Goal: Task Accomplishment & Management: Manage account settings

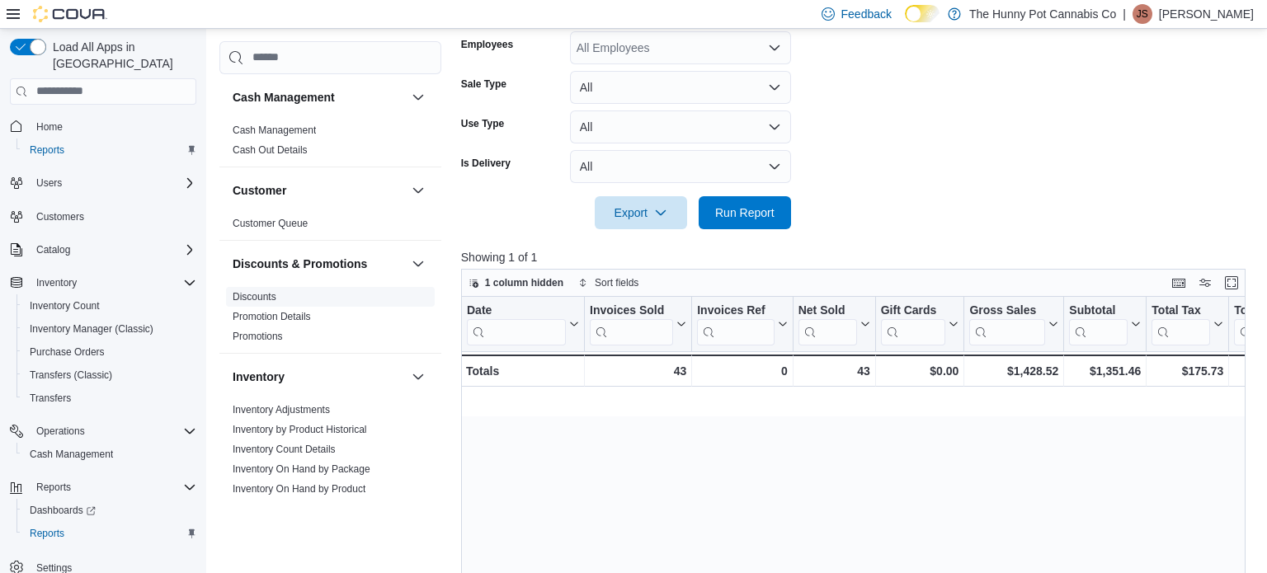
scroll to position [0, 1695]
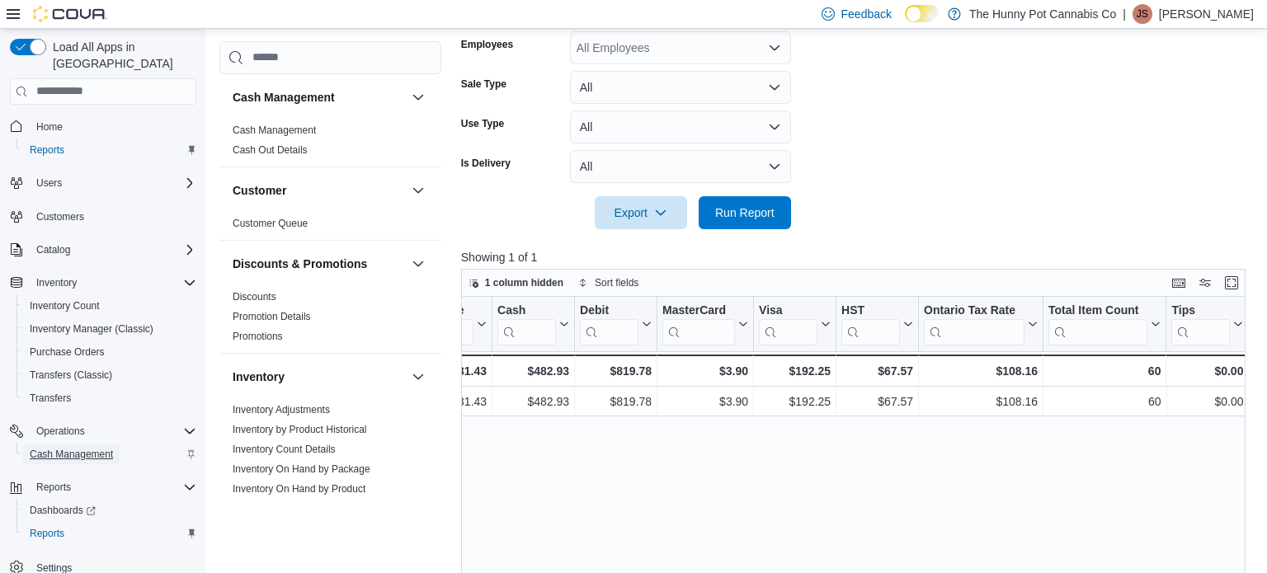
click at [79, 448] on span "Cash Management" at bounding box center [71, 454] width 83 height 13
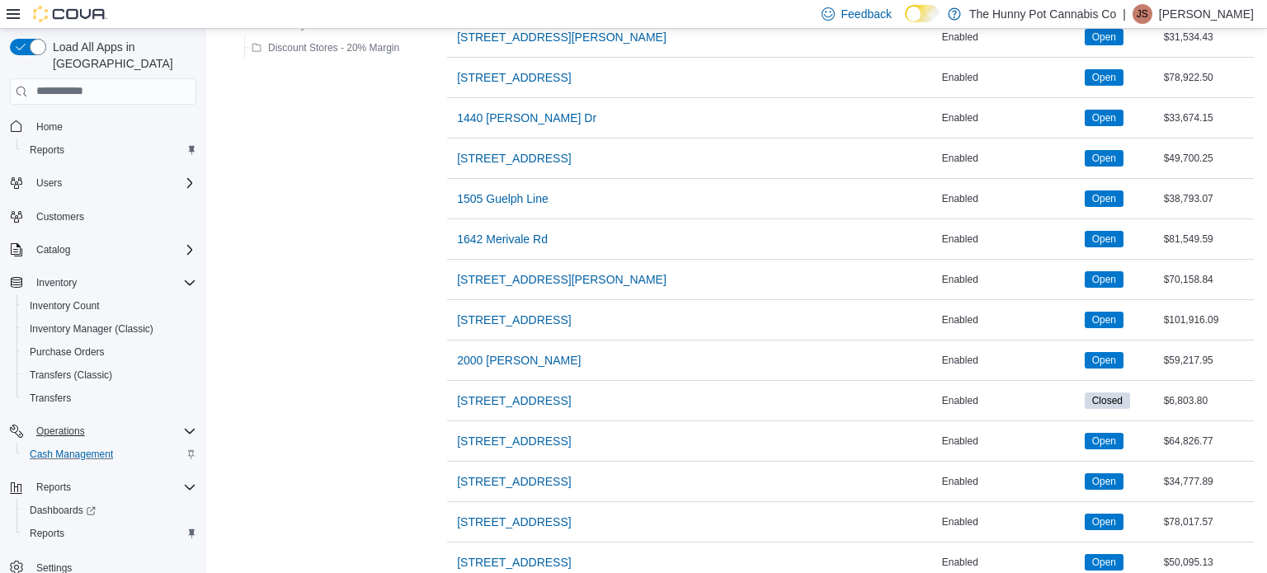
scroll to position [482, 0]
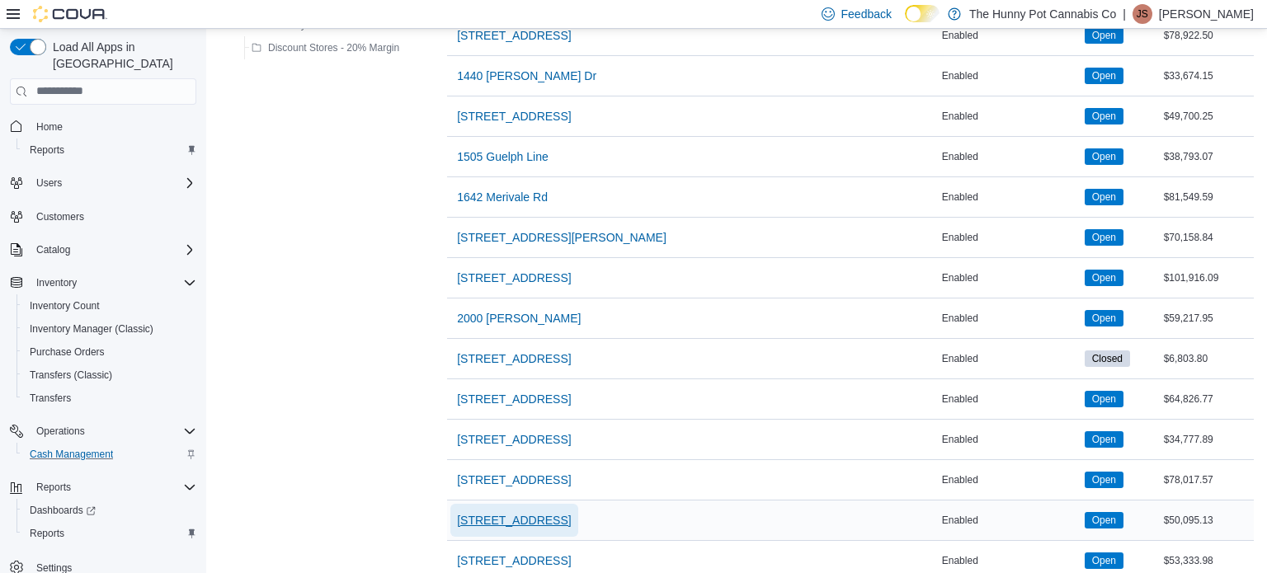
click at [514, 526] on span "[STREET_ADDRESS]" at bounding box center [514, 520] width 114 height 33
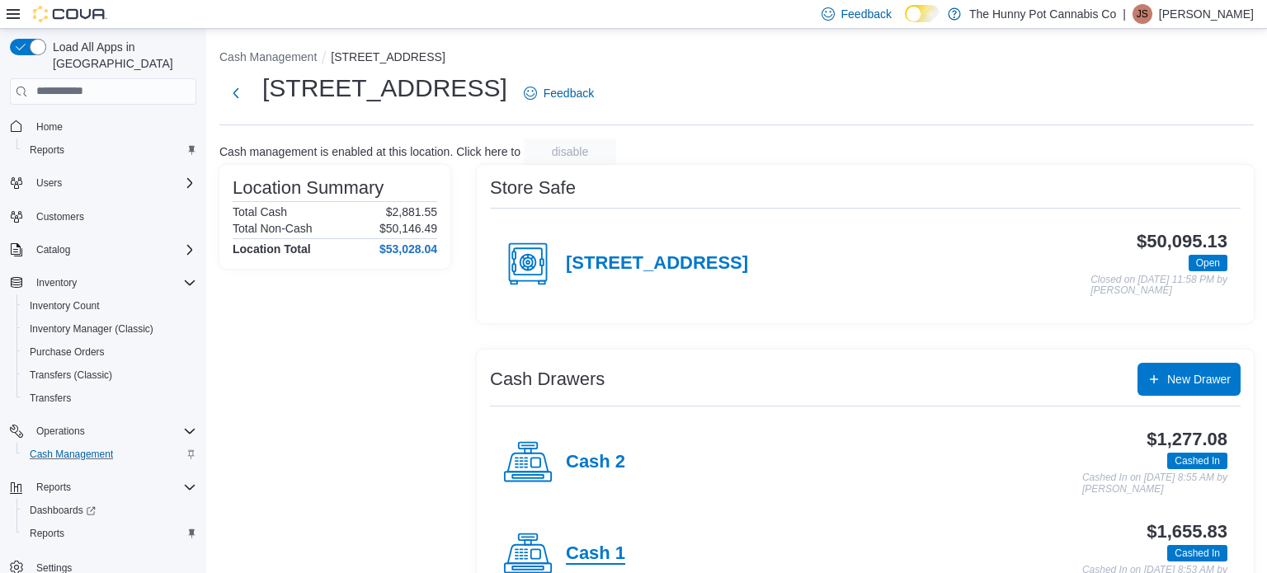
click at [594, 543] on h4 "Cash 1" at bounding box center [595, 553] width 59 height 21
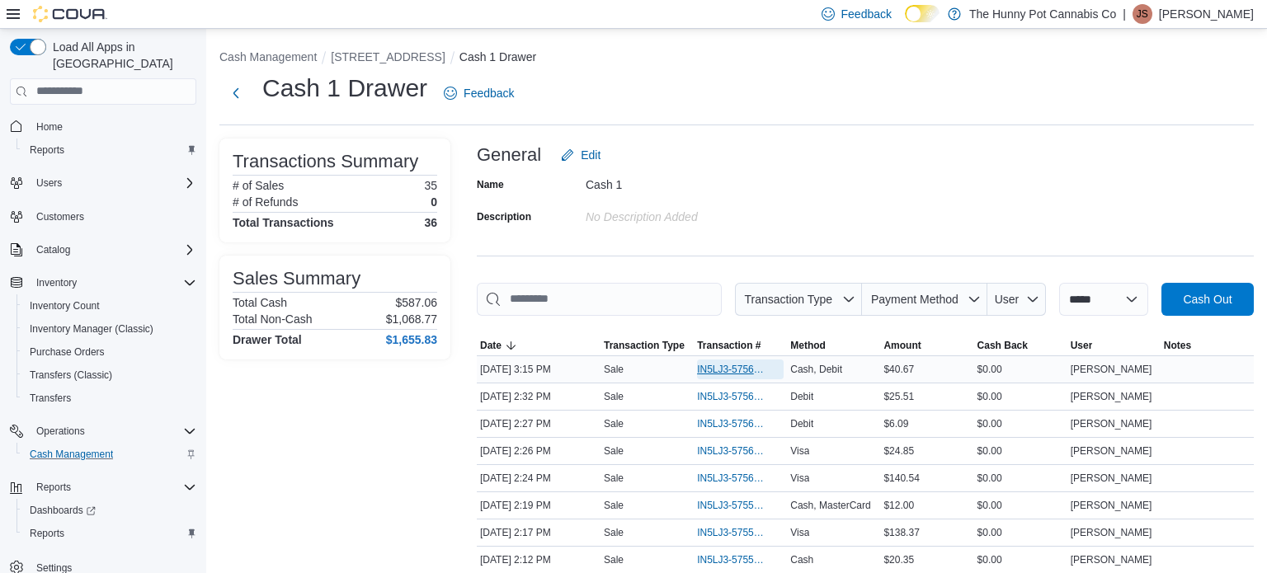
click at [708, 363] on span "IN5LJ3-5756319" at bounding box center [732, 369] width 70 height 13
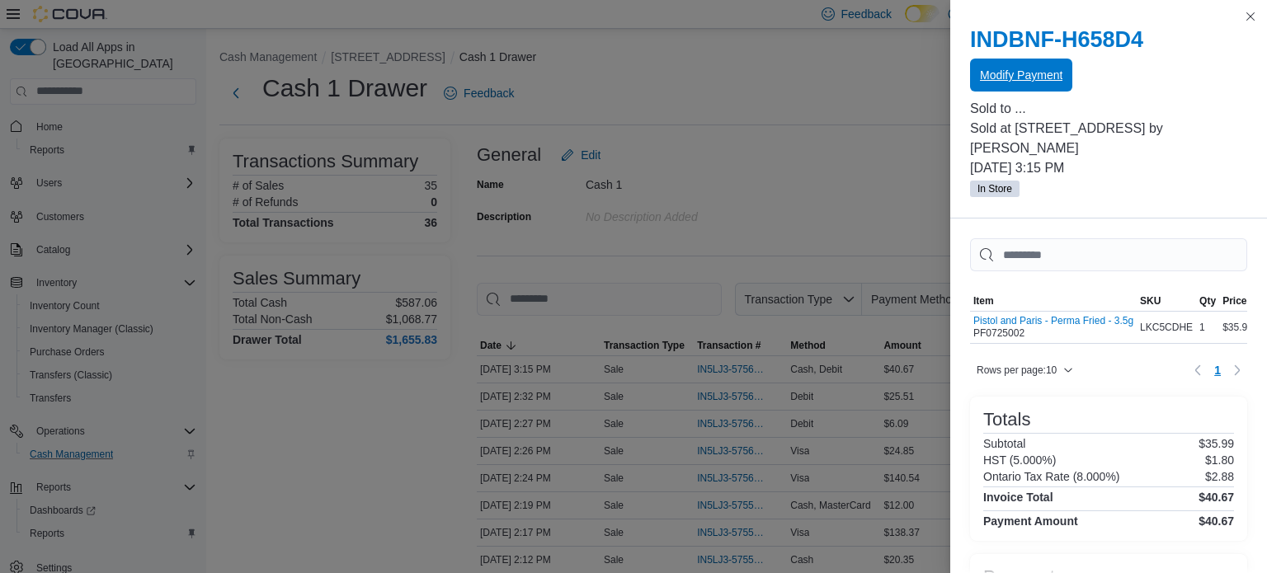
click at [1050, 68] on span "Modify Payment" at bounding box center [1021, 75] width 82 height 16
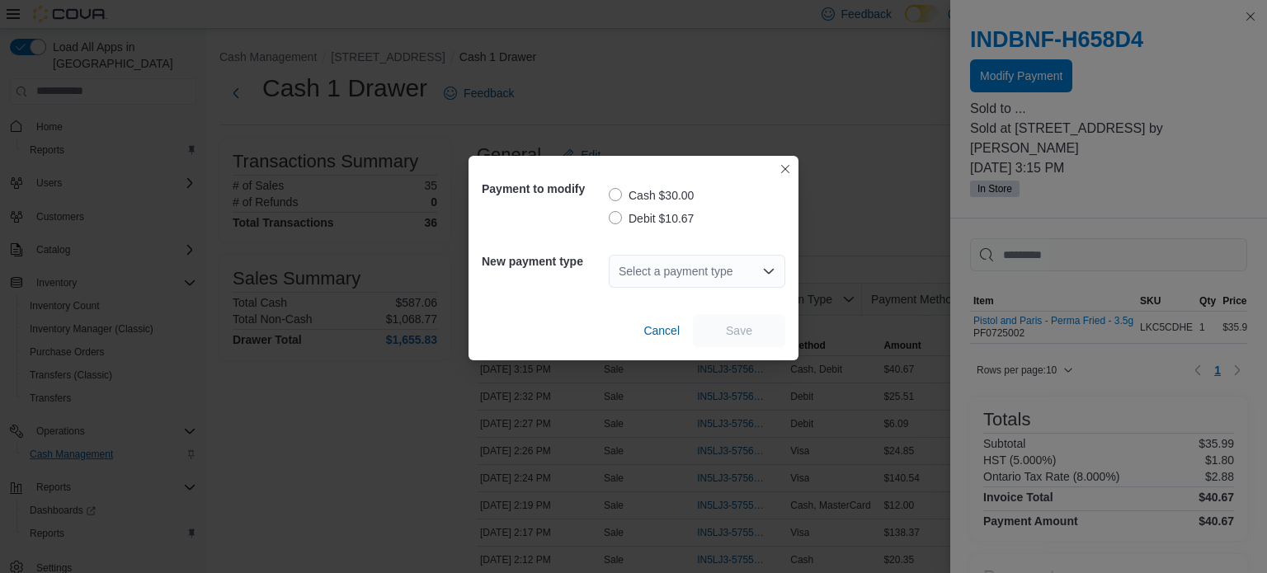
click at [619, 223] on label "Debit $10.67" at bounding box center [651, 219] width 85 height 20
click at [659, 269] on div "Select a payment type" at bounding box center [697, 271] width 176 height 33
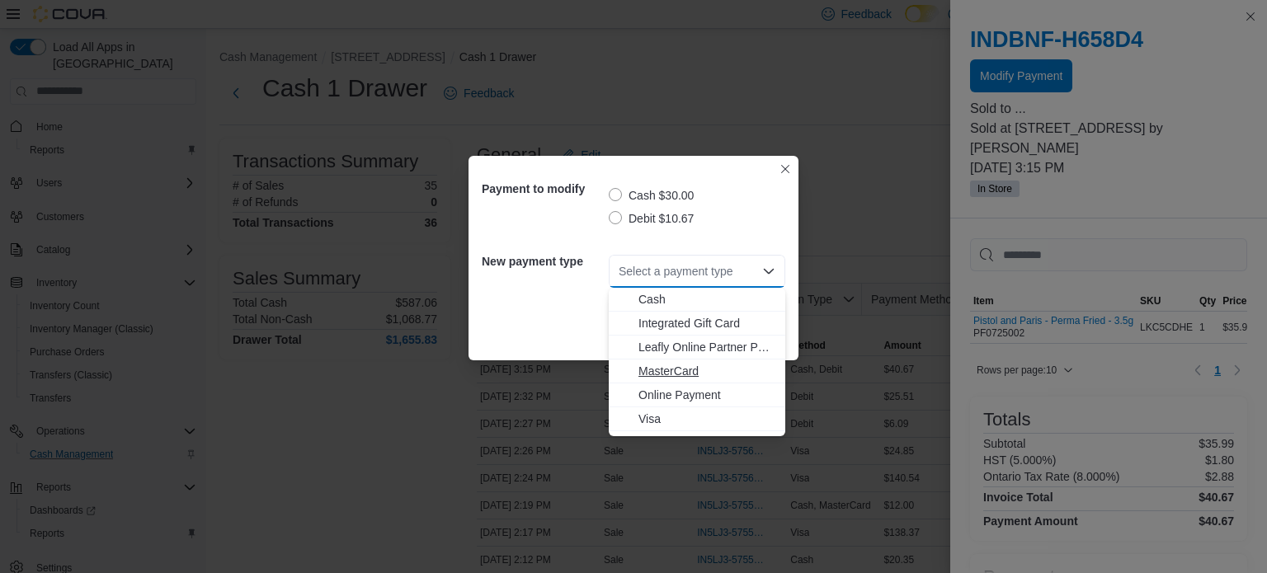
click at [667, 376] on span "MasterCard" at bounding box center [706, 371] width 137 height 16
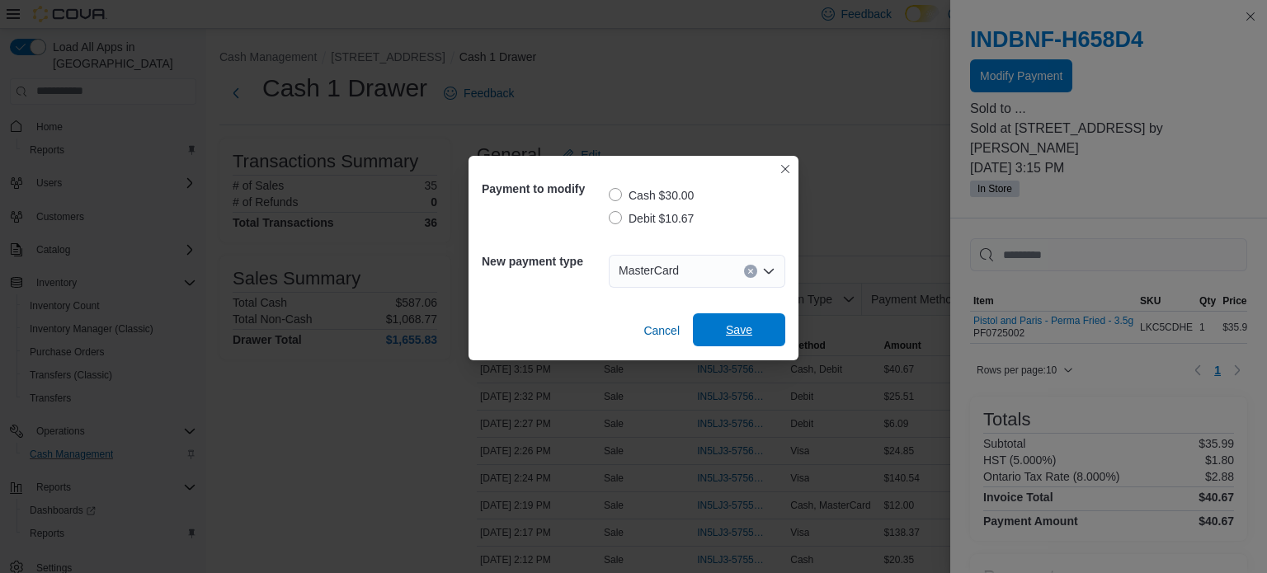
click at [736, 326] on span "Save" at bounding box center [739, 330] width 26 height 16
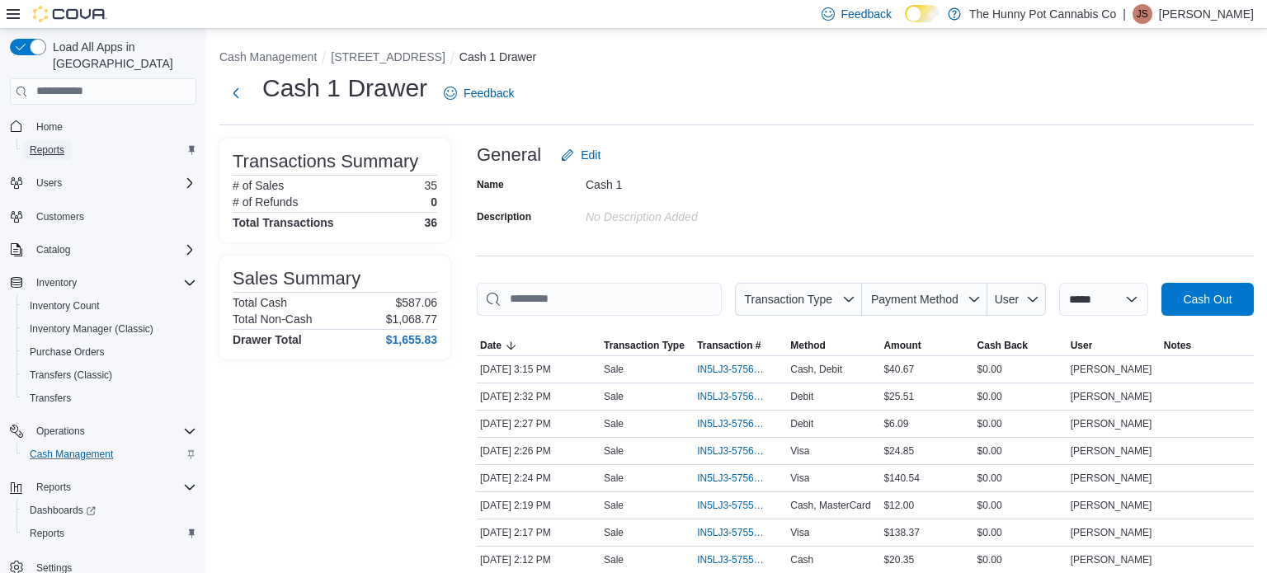
click at [54, 143] on span "Reports" at bounding box center [47, 149] width 35 height 13
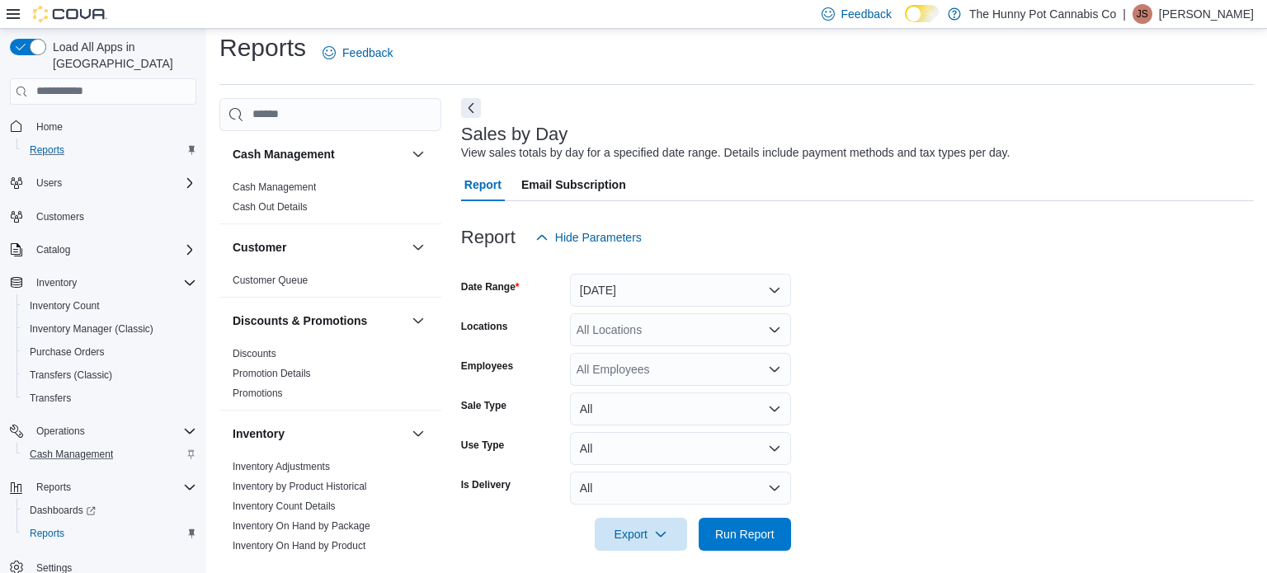
scroll to position [21, 0]
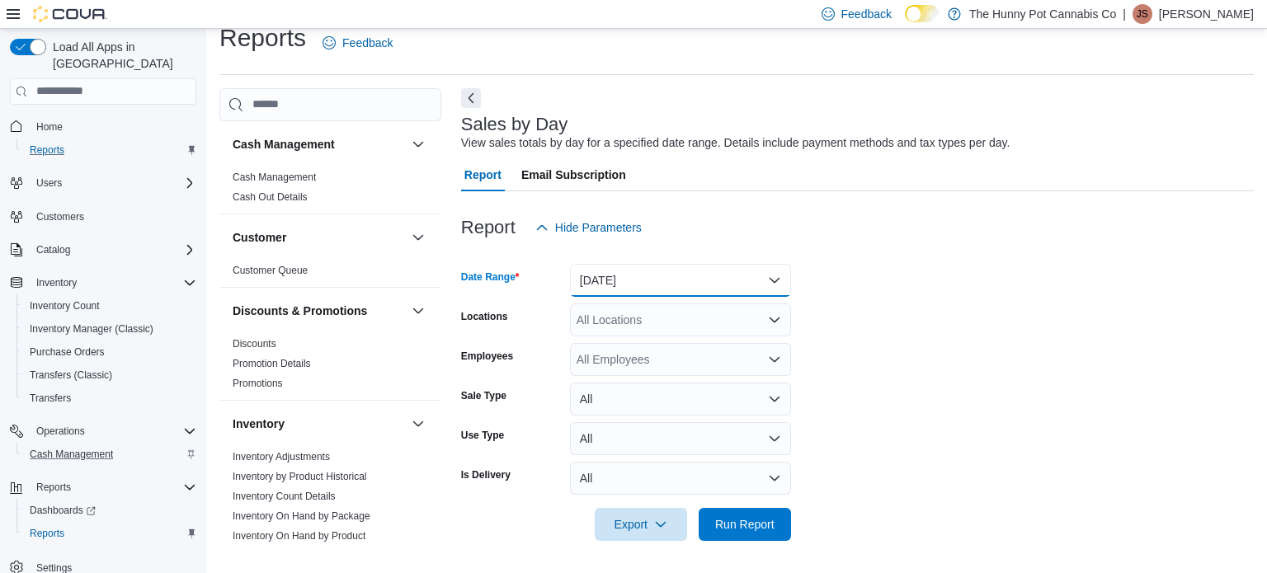
click at [694, 278] on button "[DATE]" at bounding box center [680, 280] width 221 height 33
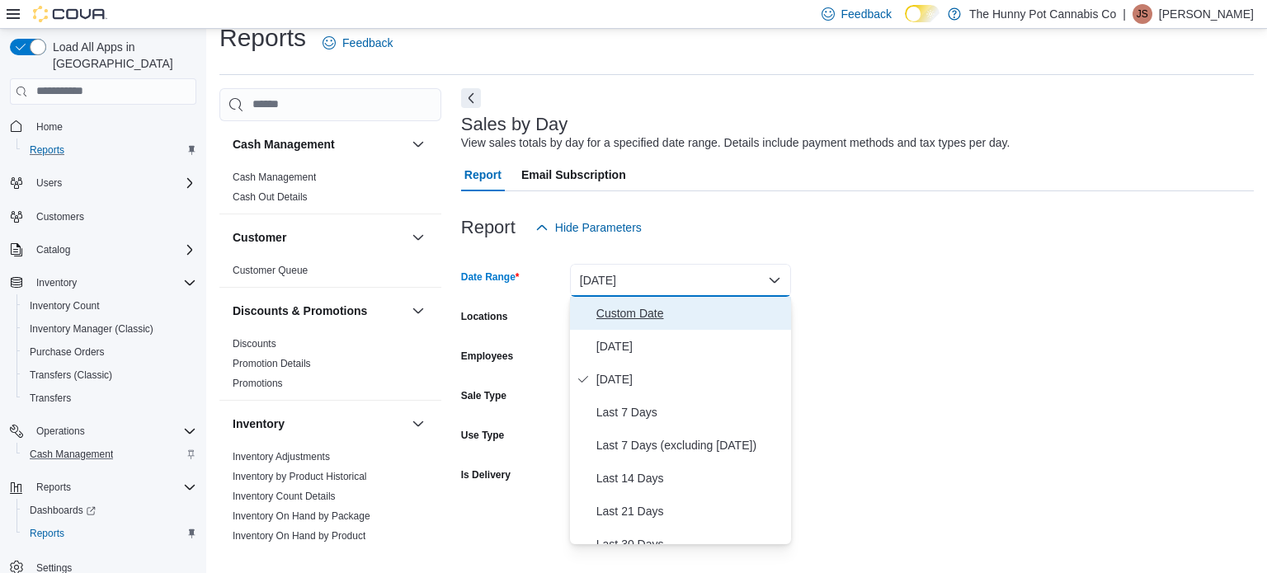
click at [665, 321] on span "Custom Date" at bounding box center [690, 313] width 188 height 20
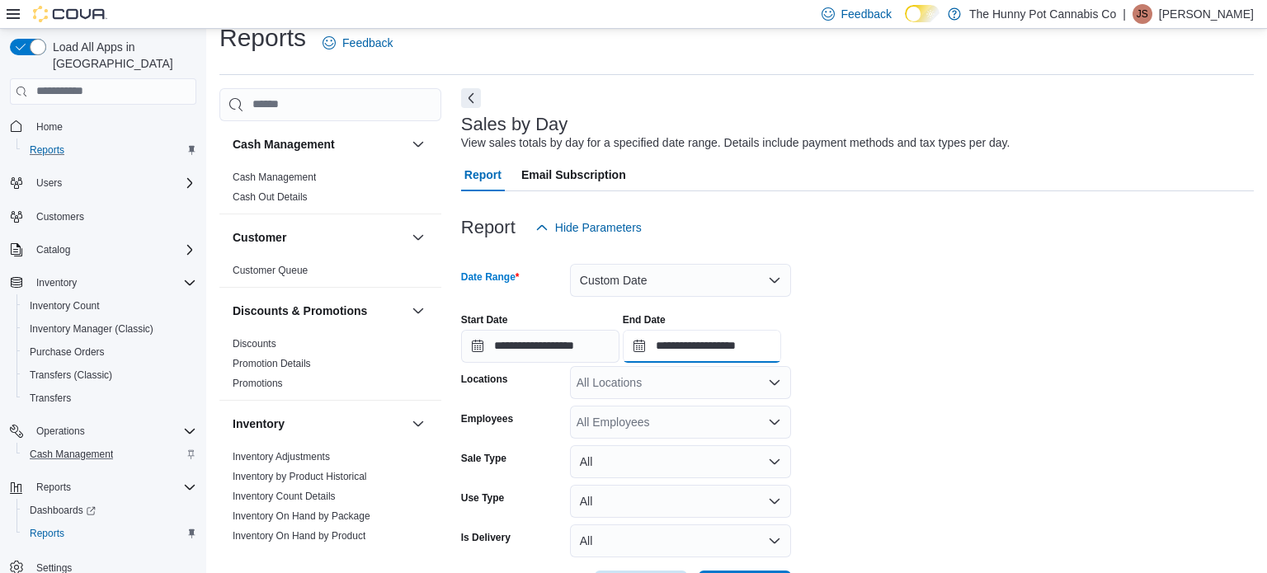
click at [781, 358] on input "**********" at bounding box center [702, 346] width 158 height 33
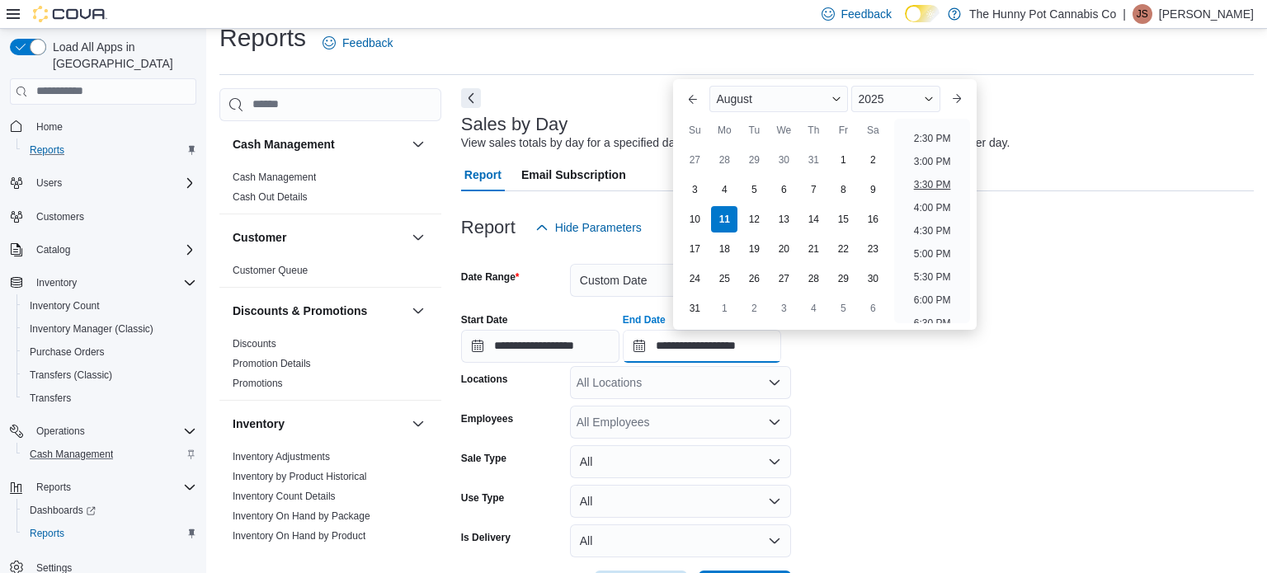
scroll to position [660, 0]
click at [928, 158] on li "3:00 PM" at bounding box center [932, 165] width 50 height 20
type input "**********"
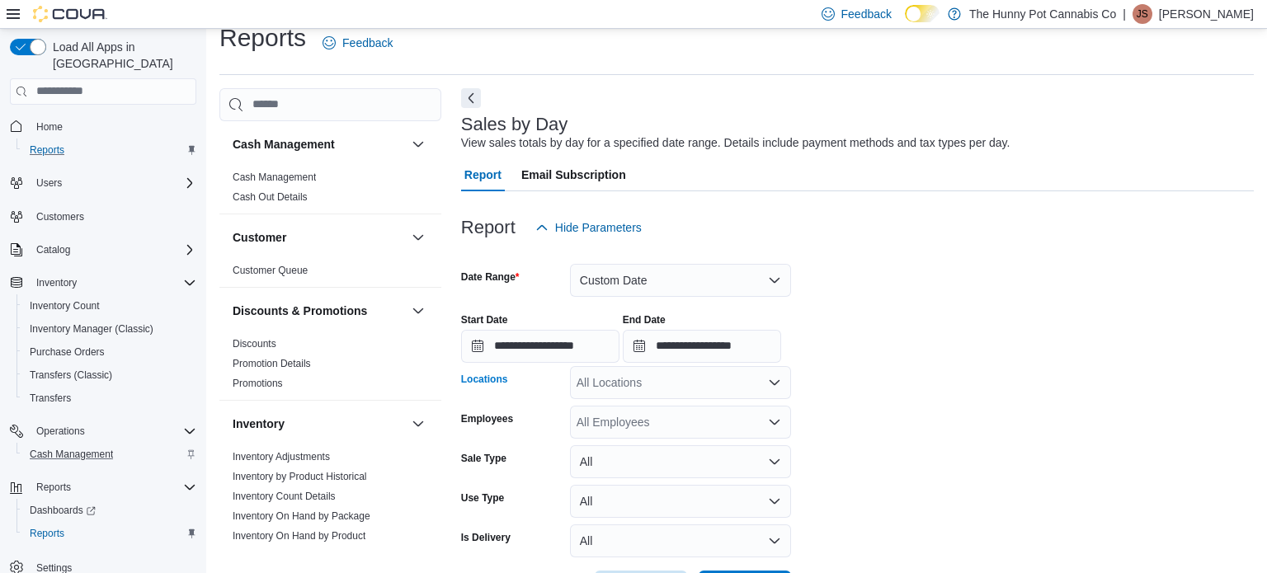
click at [746, 391] on div "All Locations" at bounding box center [680, 382] width 221 height 33
type input "****"
click at [759, 367] on div "**** Combo box. Selected. 2500. Selected. Combo box input. All Locations. Type …" at bounding box center [680, 382] width 221 height 33
click at [753, 353] on div "[STREET_ADDRESS]" at bounding box center [680, 353] width 201 height 16
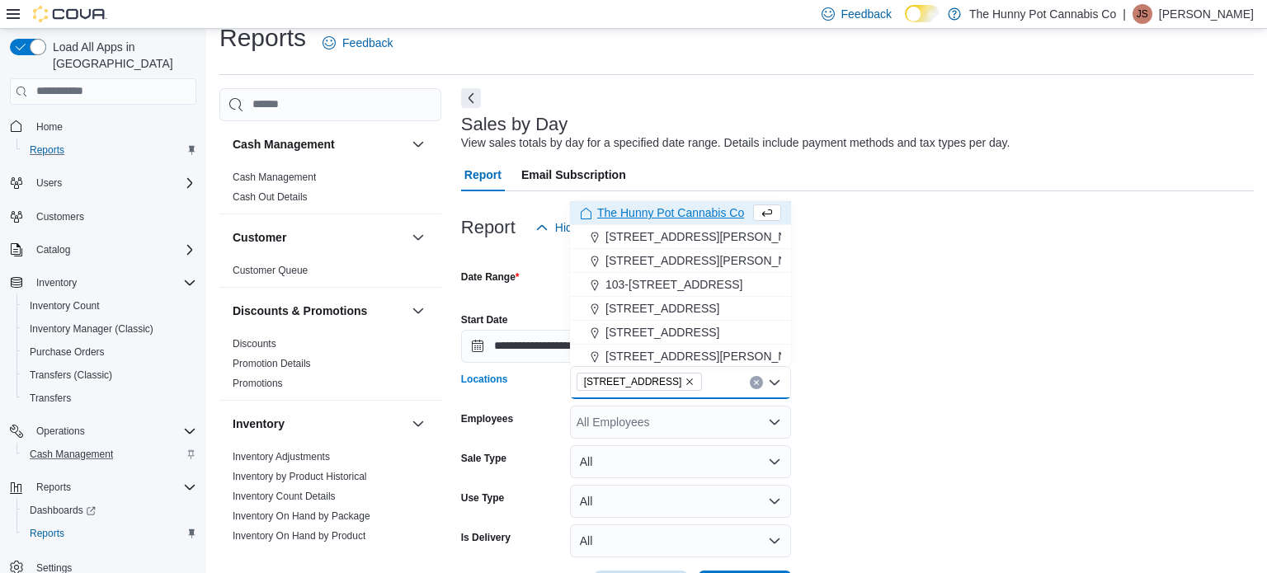
click at [927, 481] on form "**********" at bounding box center [857, 424] width 792 height 360
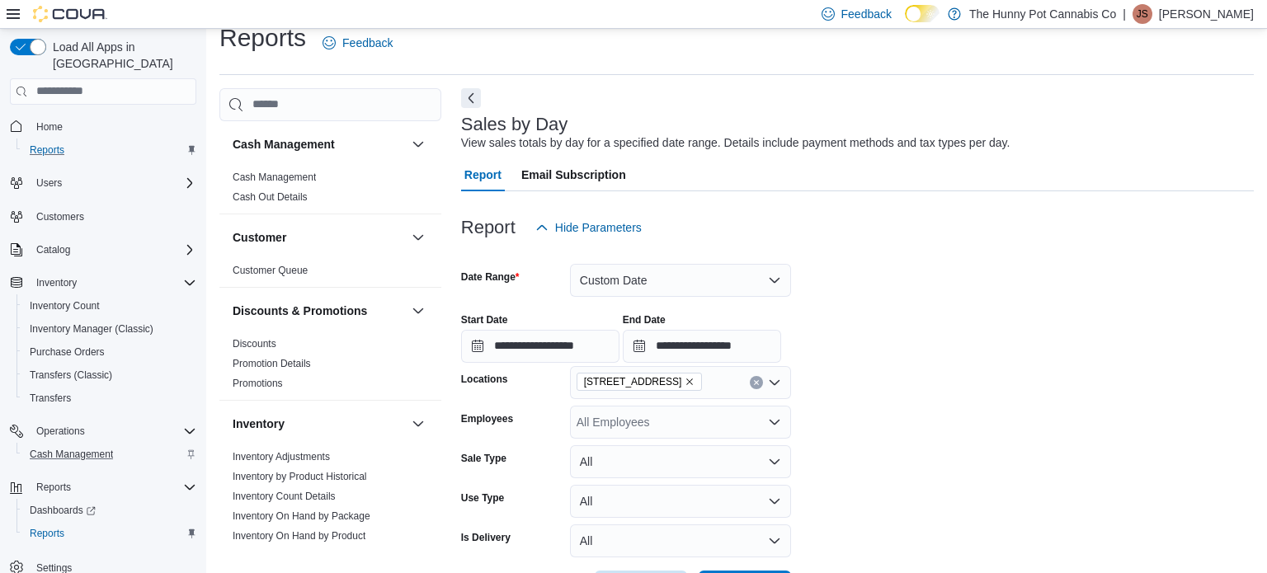
scroll to position [83, 0]
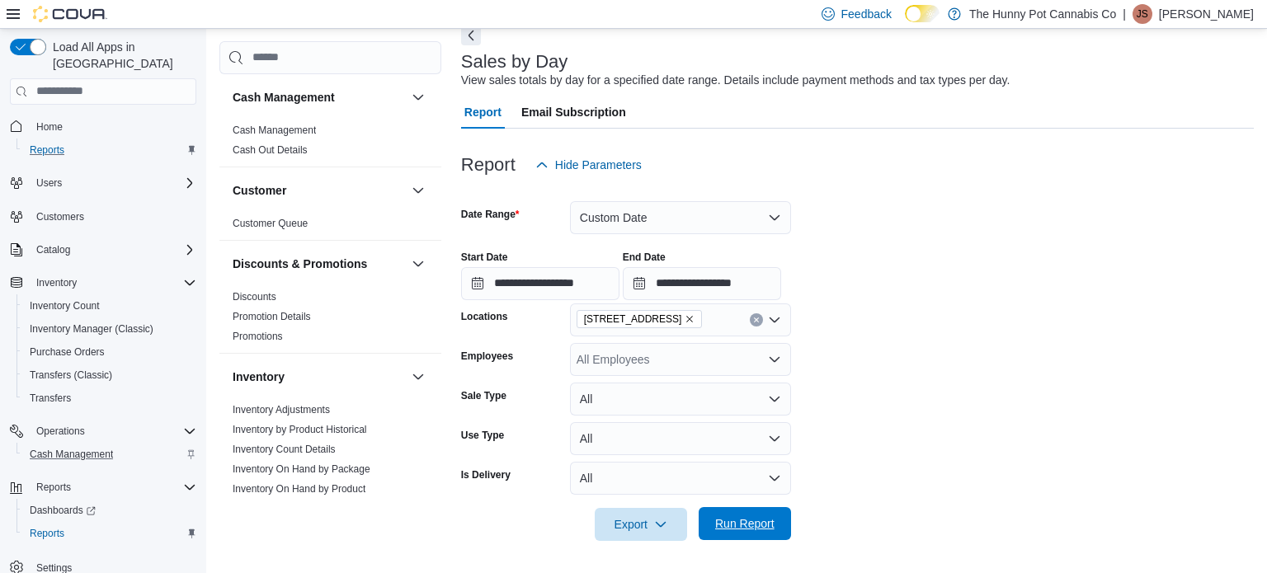
click at [785, 515] on button "Run Report" at bounding box center [744, 523] width 92 height 33
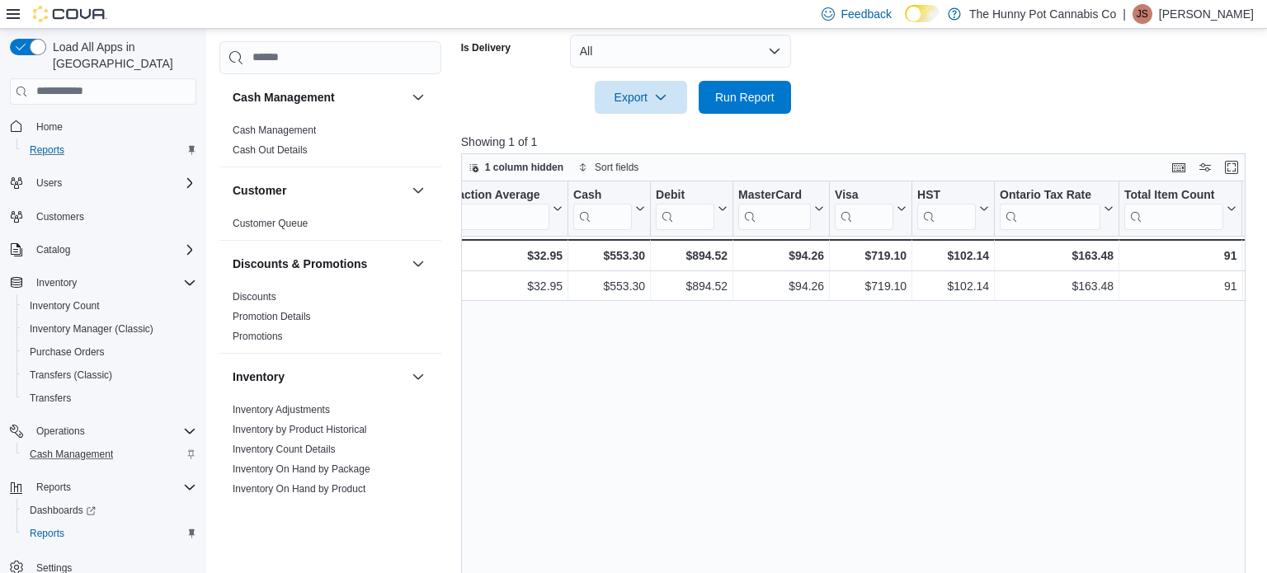
scroll to position [0, 1698]
